Goal: Task Accomplishment & Management: Use online tool/utility

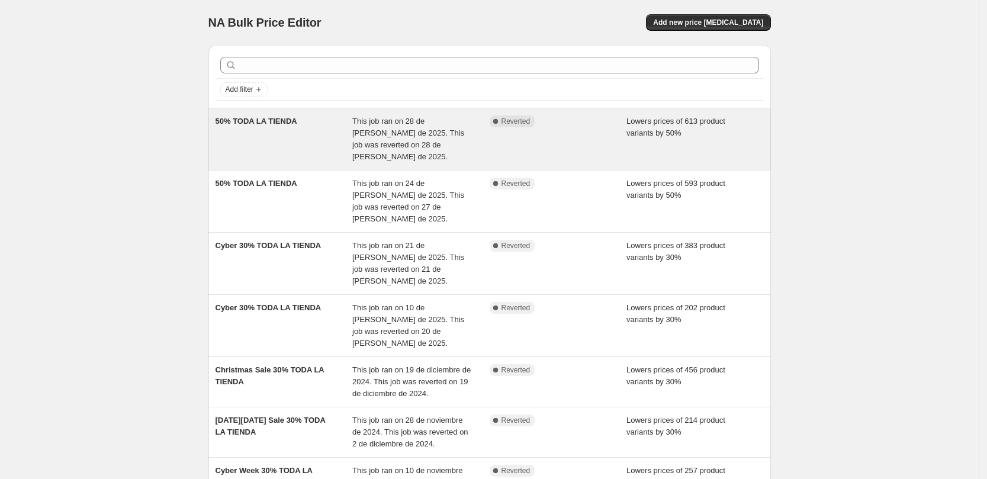
click at [260, 130] on div "50% TODA LA TIENDA" at bounding box center [283, 138] width 137 height 47
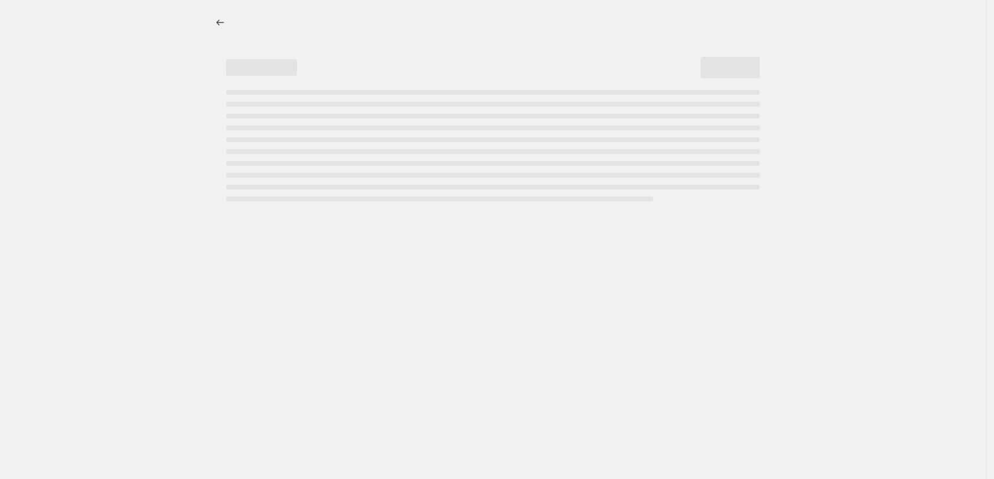
select select "percentage"
select select "collection"
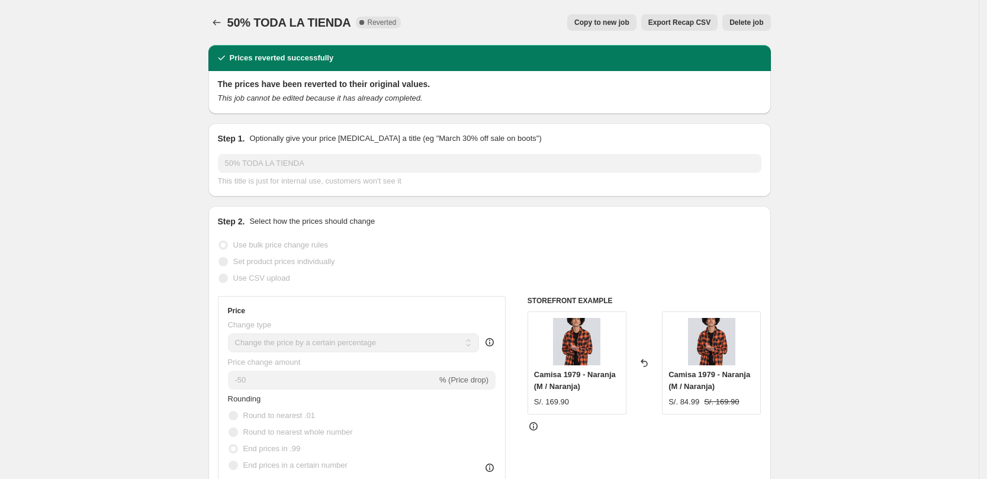
click at [602, 23] on span "Copy to new job" at bounding box center [601, 22] width 55 height 9
select select "percentage"
select select "collection"
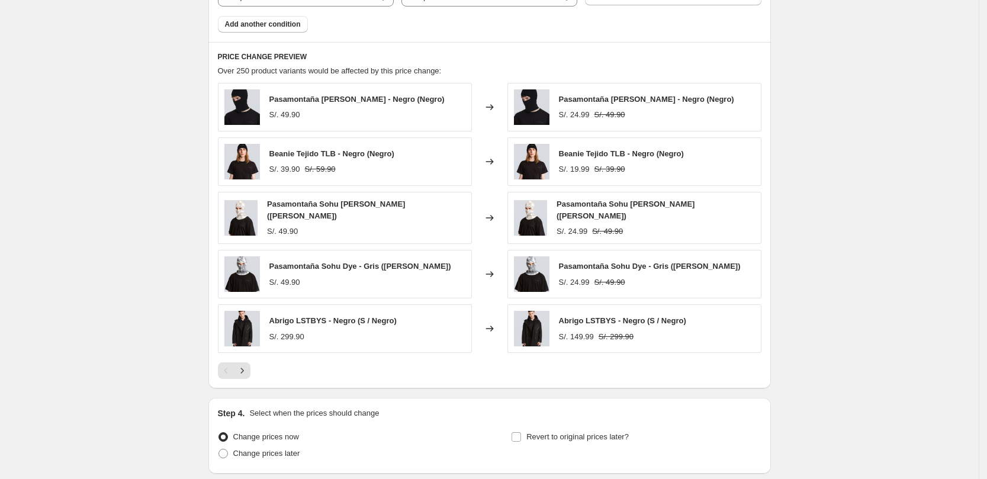
scroll to position [838, 0]
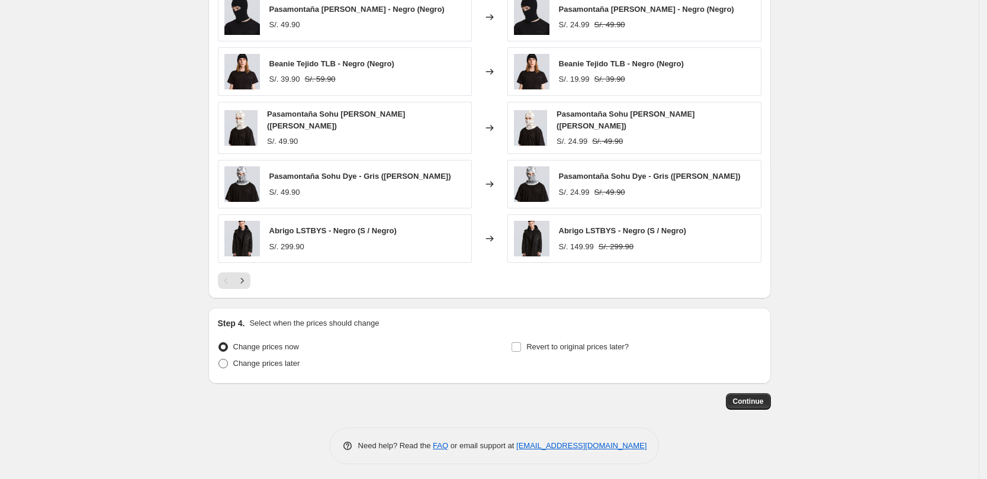
click at [236, 362] on label "Change prices later" at bounding box center [259, 363] width 82 height 17
click at [219, 359] on input "Change prices later" at bounding box center [218, 359] width 1 height 1
radio input "true"
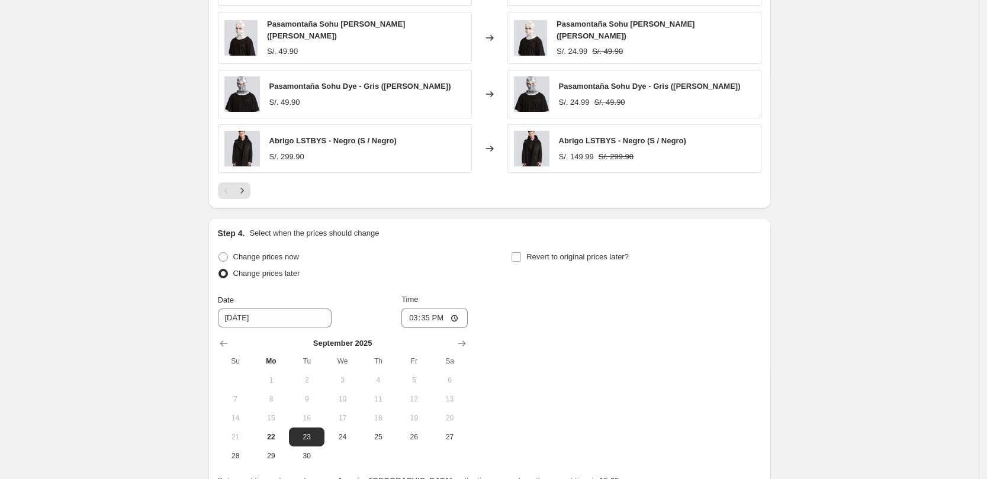
scroll to position [1041, 0]
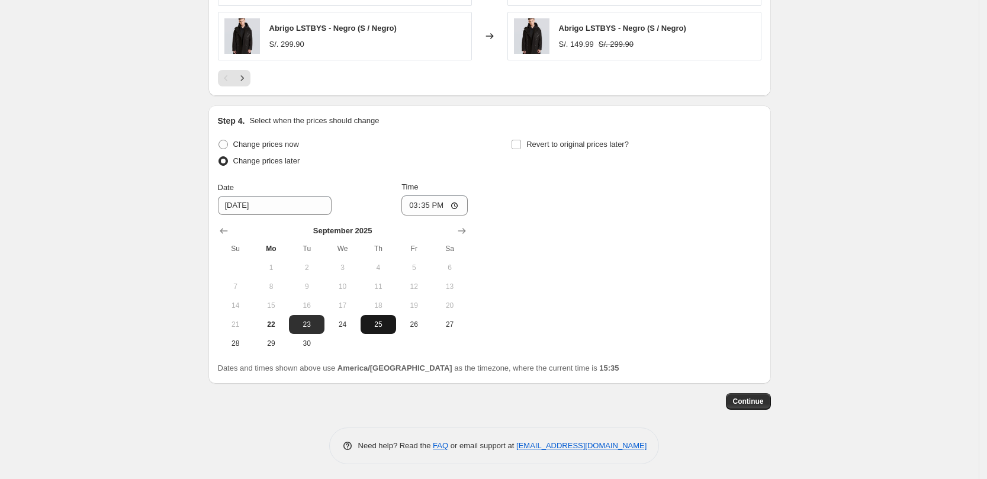
click at [379, 320] on span "25" at bounding box center [378, 324] width 26 height 9
type input "[DATE]"
click at [430, 207] on input "15:35" at bounding box center [434, 205] width 66 height 20
type input "22:00"
click at [521, 142] on input "Revert to original prices later?" at bounding box center [515, 144] width 9 height 9
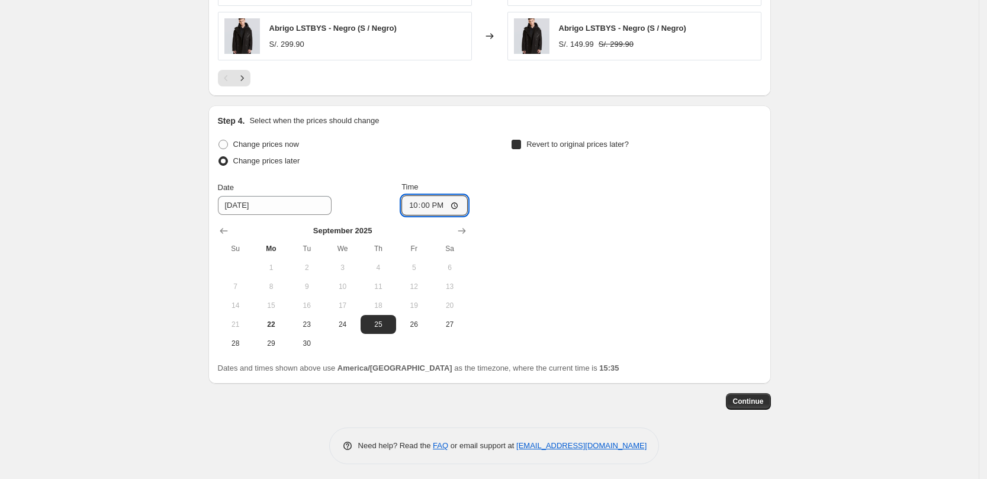
checkbox input "true"
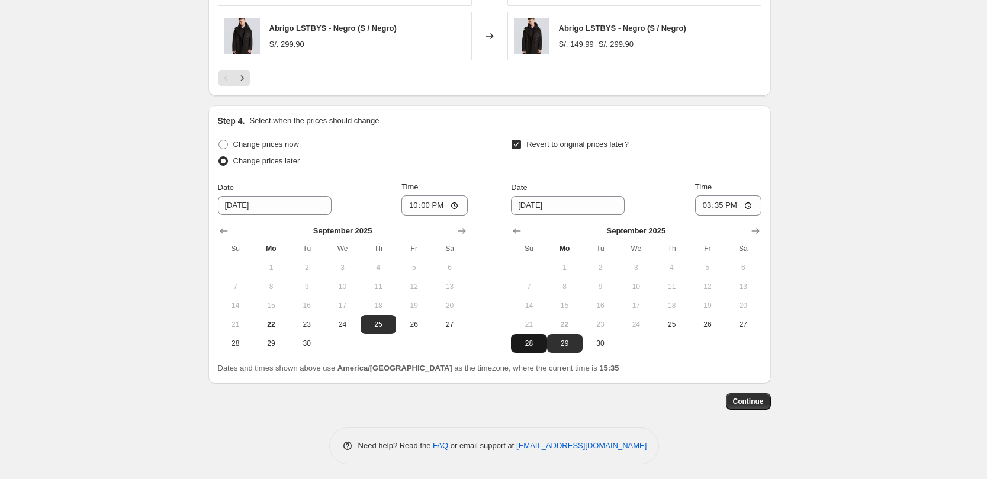
click at [529, 342] on span "28" at bounding box center [529, 343] width 26 height 9
type input "[DATE]"
click at [721, 204] on input "15:35" at bounding box center [728, 205] width 66 height 20
type input "23:59"
click at [753, 397] on span "Continue" at bounding box center [748, 401] width 31 height 9
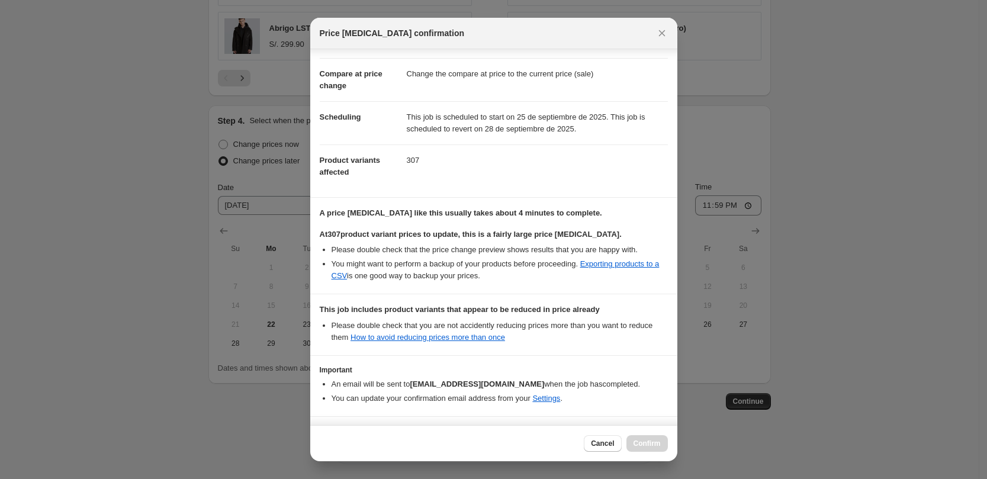
scroll to position [82, 0]
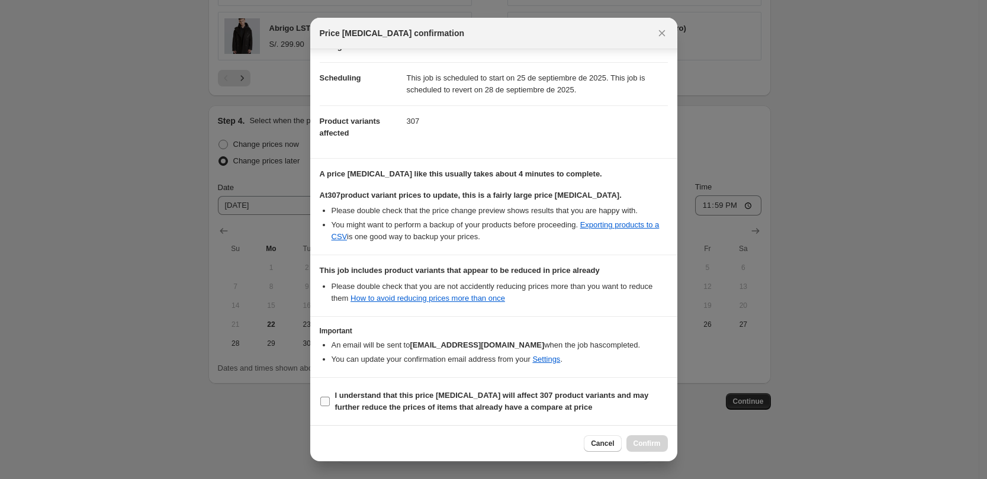
click at [324, 402] on input "I understand that this price [MEDICAL_DATA] will affect 307 product variants an…" at bounding box center [324, 401] width 9 height 9
checkbox input "true"
click at [643, 447] on span "Confirm" at bounding box center [646, 443] width 27 height 9
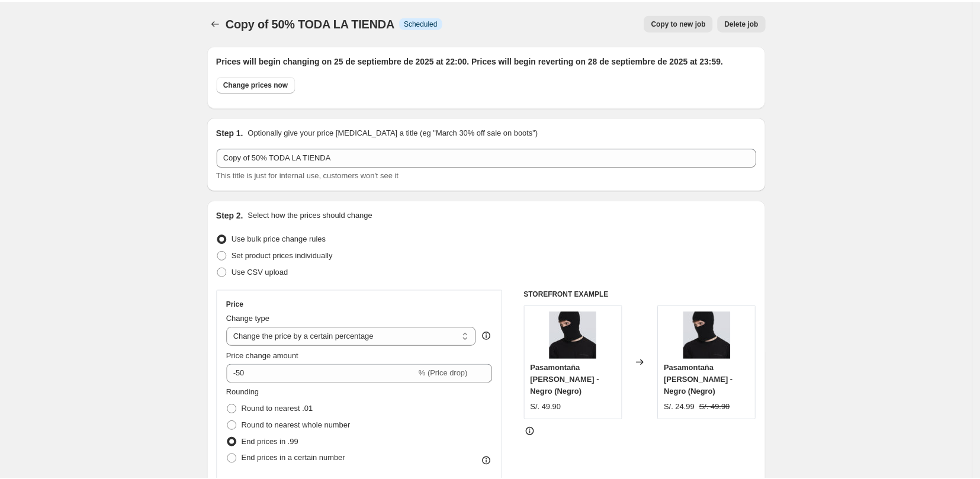
scroll to position [1041, 0]
